Goal: Task Accomplishment & Management: Use online tool/utility

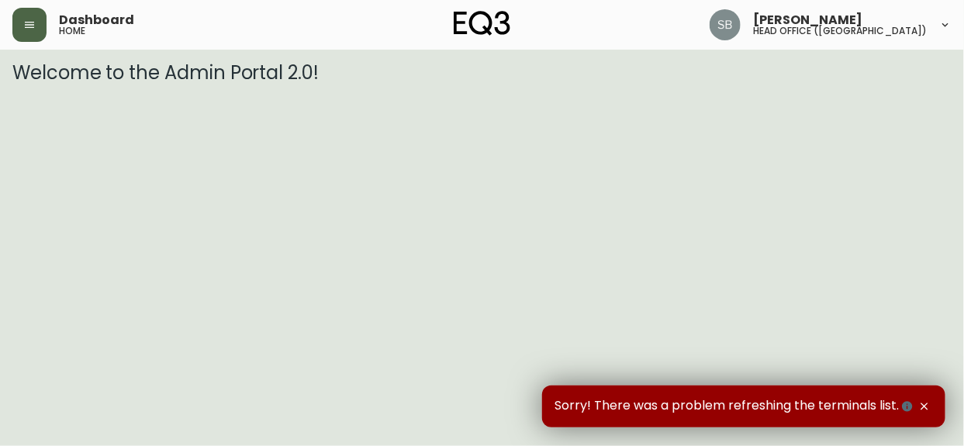
click at [34, 20] on icon "button" at bounding box center [29, 25] width 12 height 12
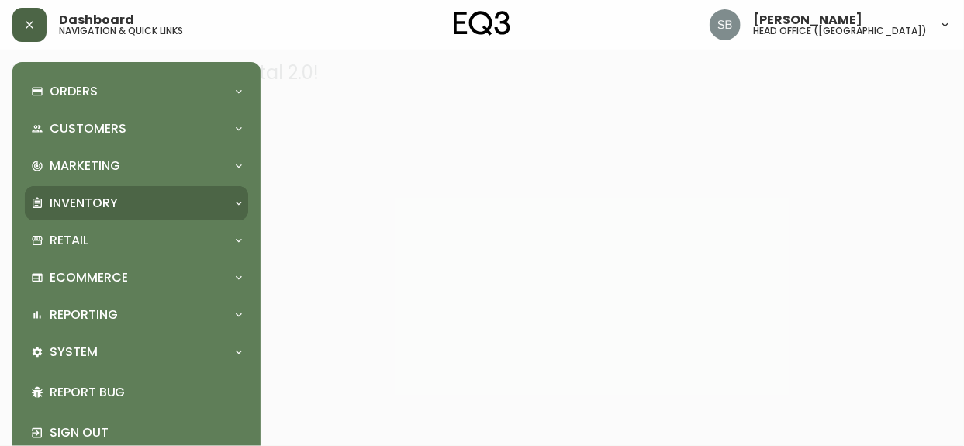
click at [243, 195] on div "Inventory" at bounding box center [136, 203] width 223 height 34
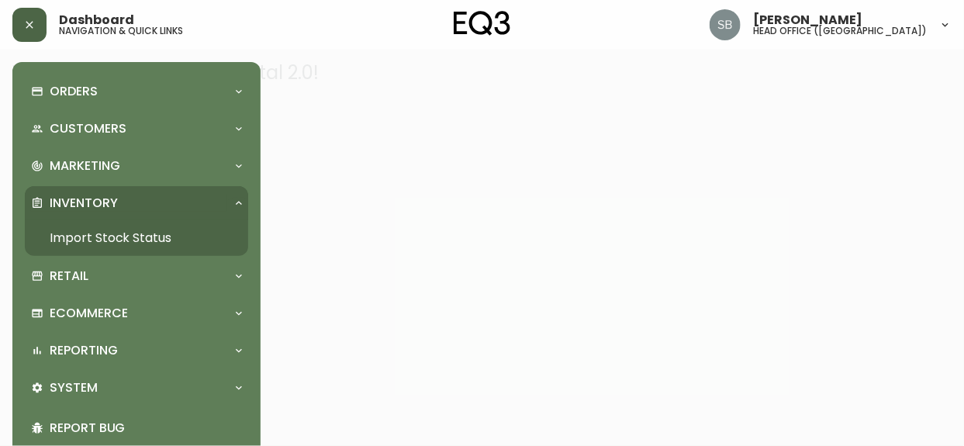
click at [156, 233] on link "Import Stock Status" at bounding box center [136, 238] width 223 height 36
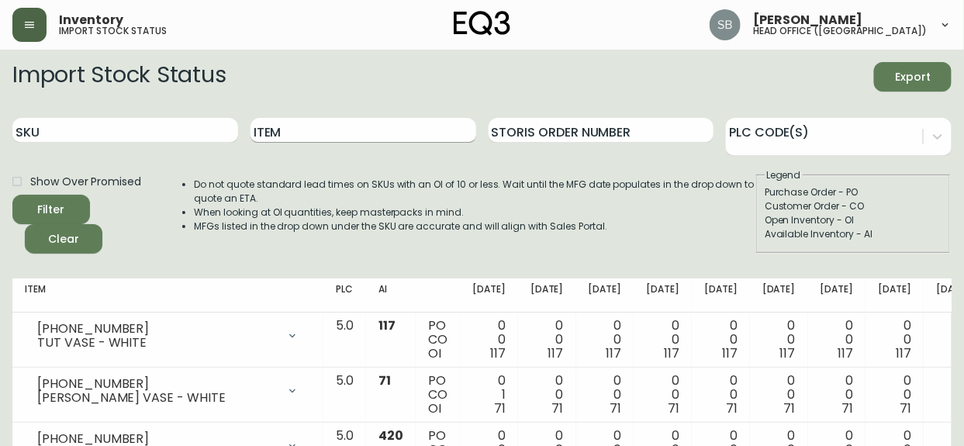
click at [275, 139] on input "Item" at bounding box center [363, 130] width 226 height 25
click at [102, 129] on input "SKU" at bounding box center [125, 130] width 226 height 25
click at [304, 130] on input "Item" at bounding box center [363, 130] width 226 height 25
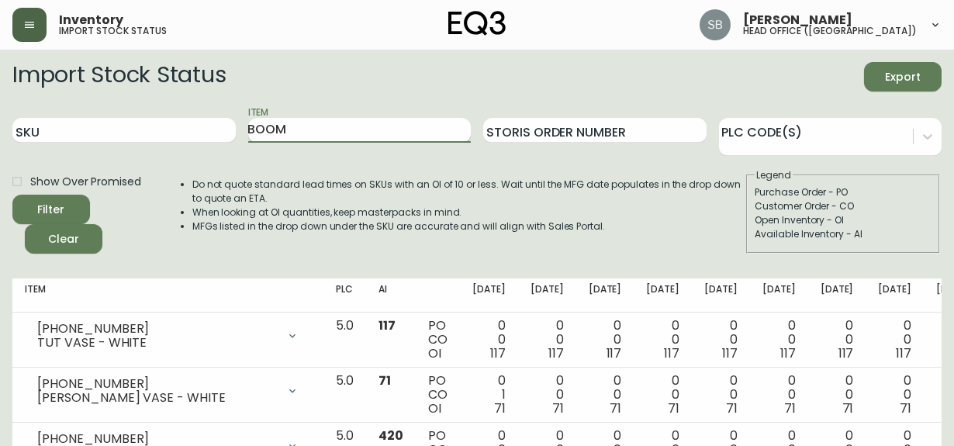
type input "BOOM"
click at [12, 195] on button "Filter" at bounding box center [51, 209] width 78 height 29
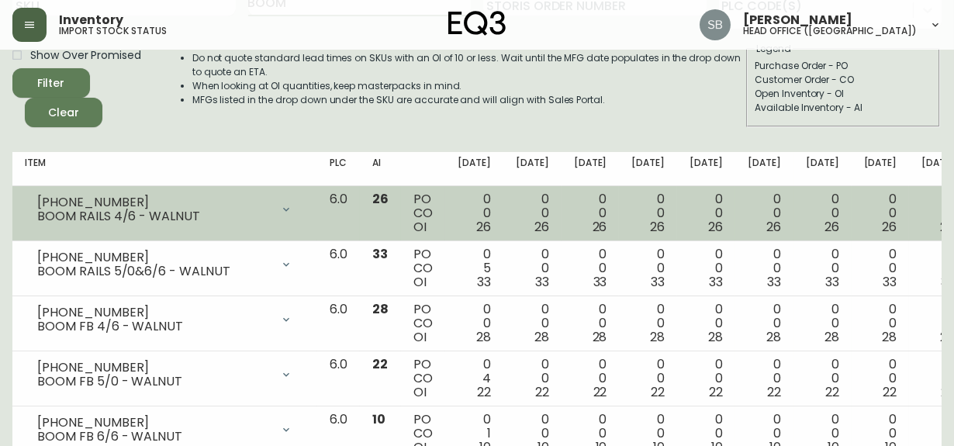
scroll to position [140, 0]
